Goal: Task Accomplishment & Management: Use online tool/utility

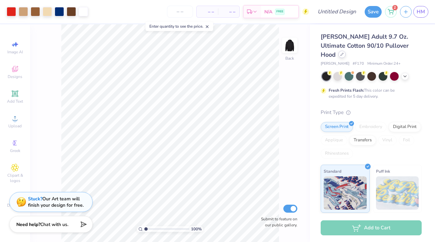
click at [344, 53] on icon at bounding box center [341, 54] width 3 height 3
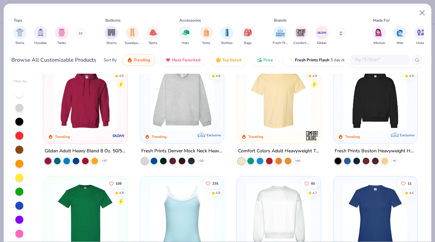
scroll to position [17, 0]
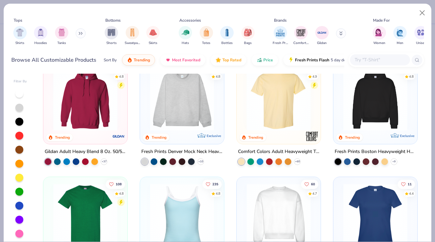
click at [277, 122] on img at bounding box center [278, 99] width 71 height 64
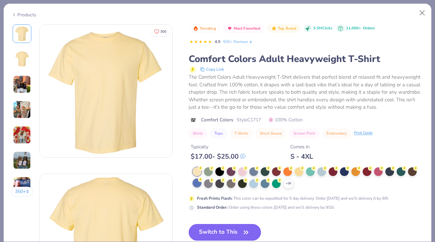
click at [194, 184] on div at bounding box center [197, 183] width 9 height 9
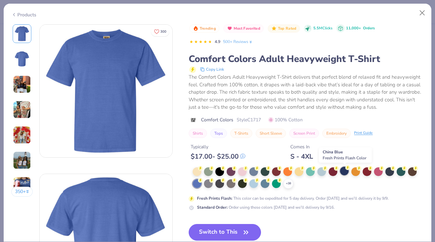
click at [341, 173] on div at bounding box center [344, 171] width 9 height 9
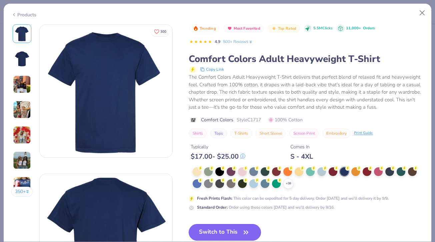
click at [238, 230] on button "Switch to This" at bounding box center [225, 232] width 72 height 17
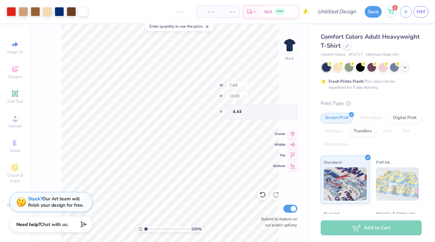
type input "4.44"
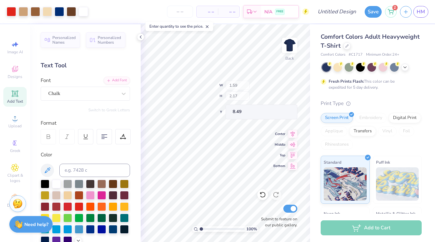
type input "1.59"
type input "2.17"
type input "8.49"
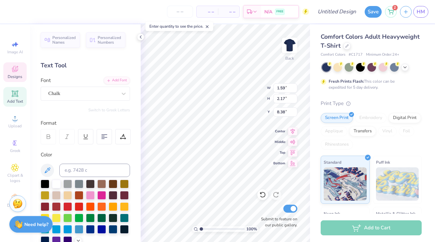
type textarea "tK"
type input "1.85"
type input "2.13"
type input "8.46"
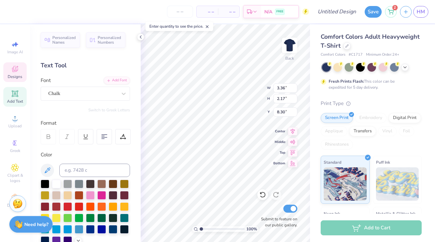
type textarea "THETA"
type input "12.00"
type input "1.85"
type input "2.13"
type input "8.33"
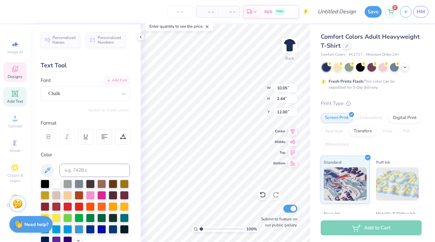
type input "8.24"
click at [45, 206] on div at bounding box center [45, 206] width 9 height 9
